Goal: Task Accomplishment & Management: Use online tool/utility

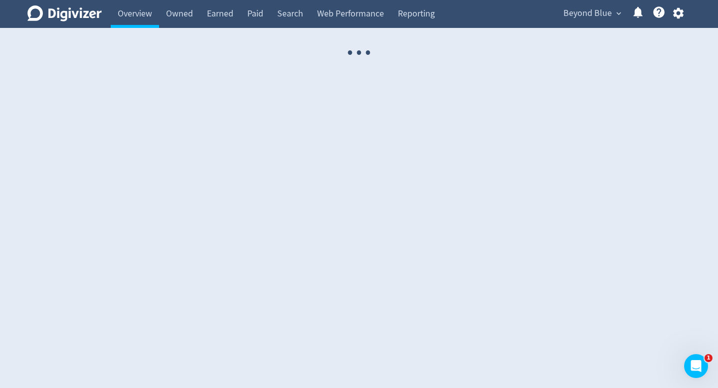
click at [577, 11] on span "Beyond Blue" at bounding box center [587, 13] width 48 height 16
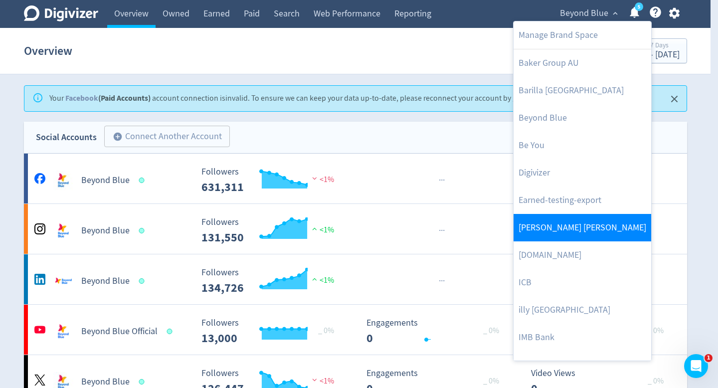
click at [558, 221] on link "[PERSON_NAME] [PERSON_NAME]" at bounding box center [582, 227] width 138 height 27
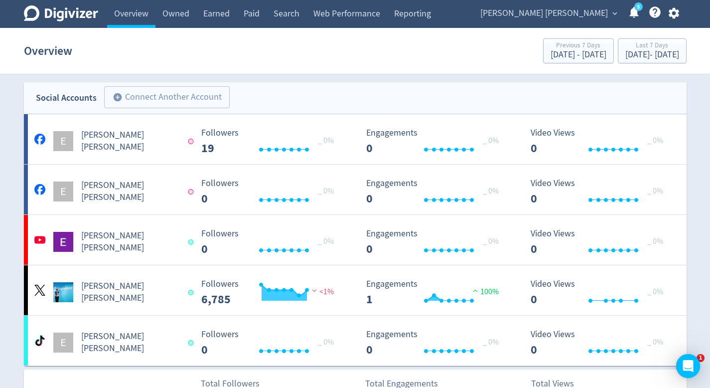
scroll to position [76, 0]
click at [566, 21] on div "[PERSON_NAME] [PERSON_NAME] expand_more 5 Help Center - Searchable support on u…" at bounding box center [578, 14] width 217 height 28
click at [566, 20] on span "[PERSON_NAME] [PERSON_NAME]" at bounding box center [545, 13] width 128 height 16
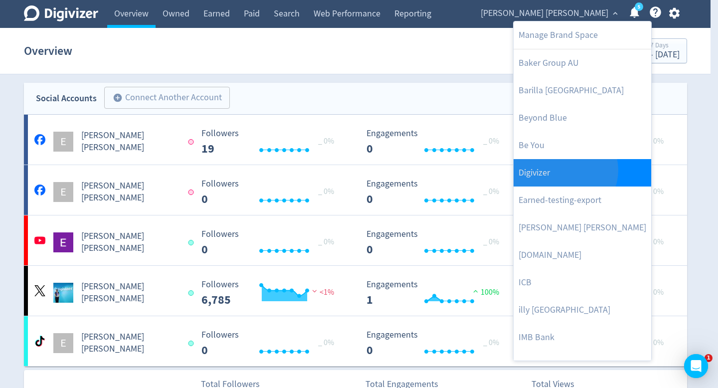
click at [564, 170] on link "Digivizer" at bounding box center [582, 172] width 138 height 27
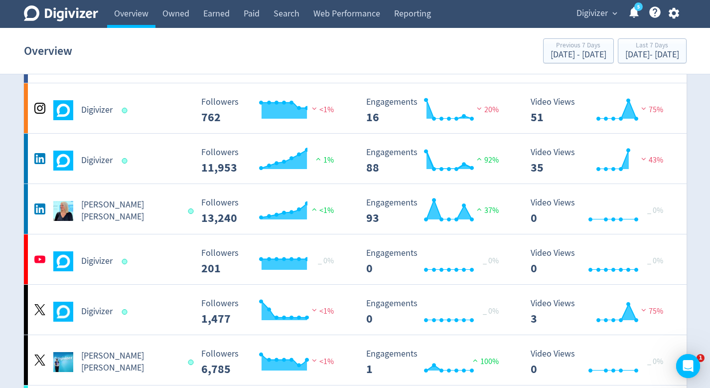
scroll to position [86, 0]
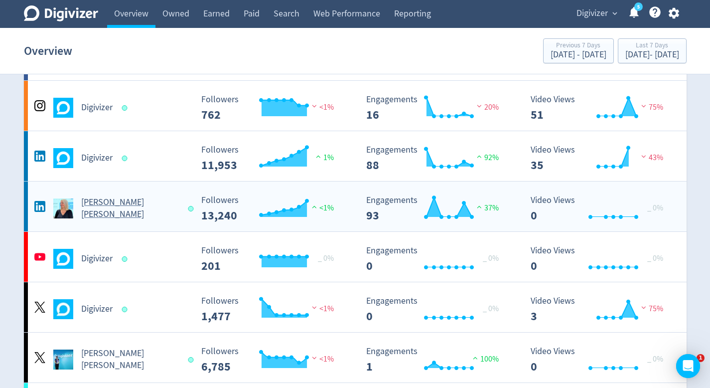
click at [417, 207] on rect "\a Engagements\a 93\a" at bounding box center [436, 208] width 150 height 26
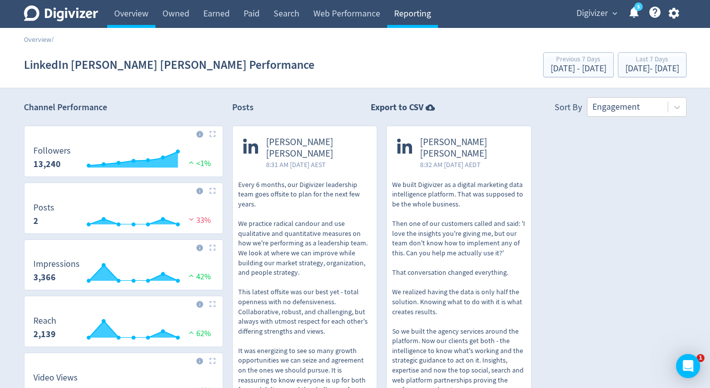
click at [395, 16] on link "Reporting" at bounding box center [412, 14] width 51 height 28
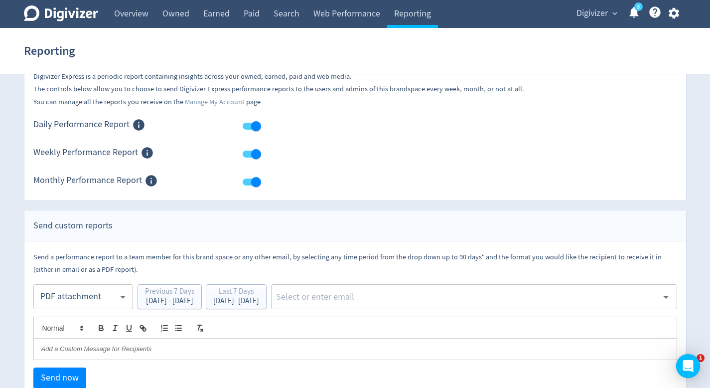
scroll to position [95, 0]
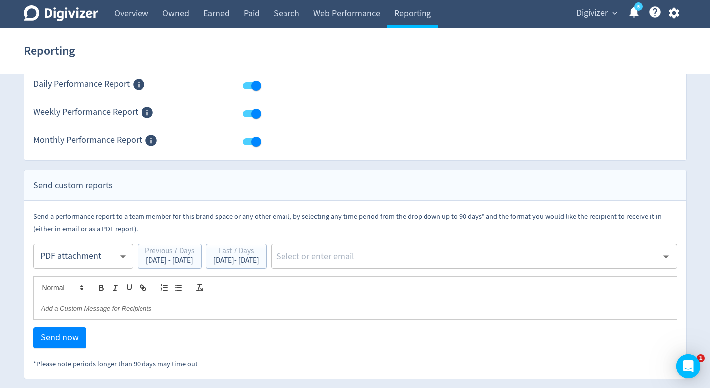
click at [358, 247] on div "​" at bounding box center [474, 256] width 406 height 25
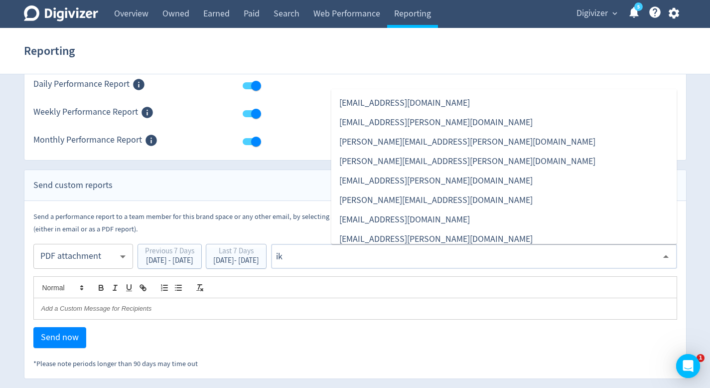
type input "ikj"
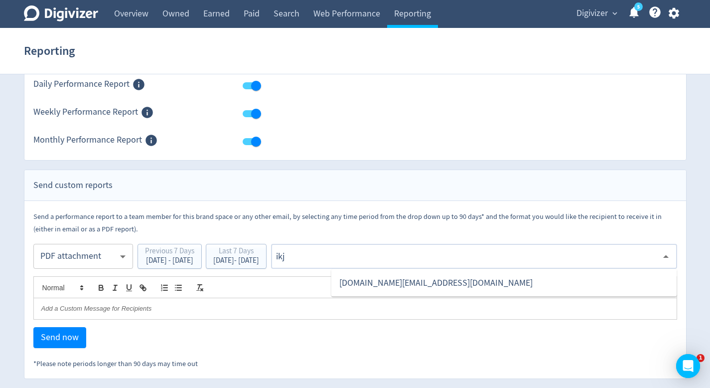
click at [370, 289] on li "[DOMAIN_NAME][EMAIL_ADDRESS][DOMAIN_NAME]" at bounding box center [504, 282] width 346 height 19
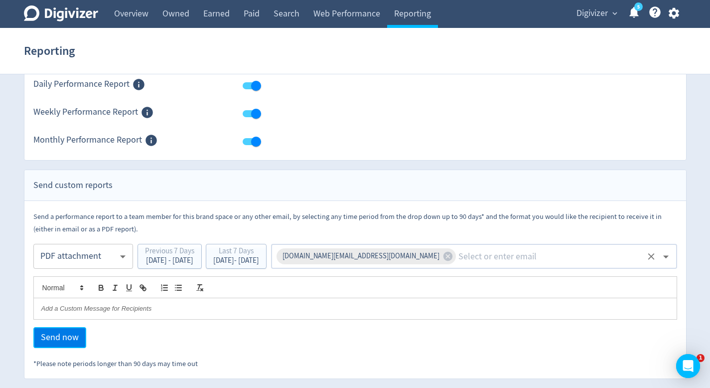
click at [62, 333] on span "Send now" at bounding box center [60, 337] width 38 height 9
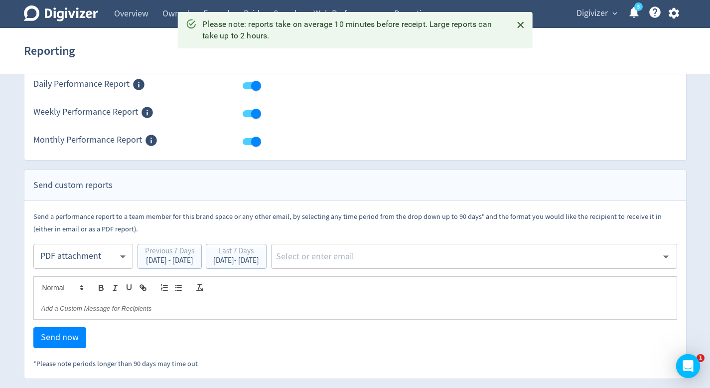
drag, startPoint x: 516, startPoint y: 22, endPoint x: 520, endPoint y: 14, distance: 8.7
click at [516, 22] on icon "Close" at bounding box center [520, 24] width 11 height 11
